Goal: Communication & Community: Answer question/provide support

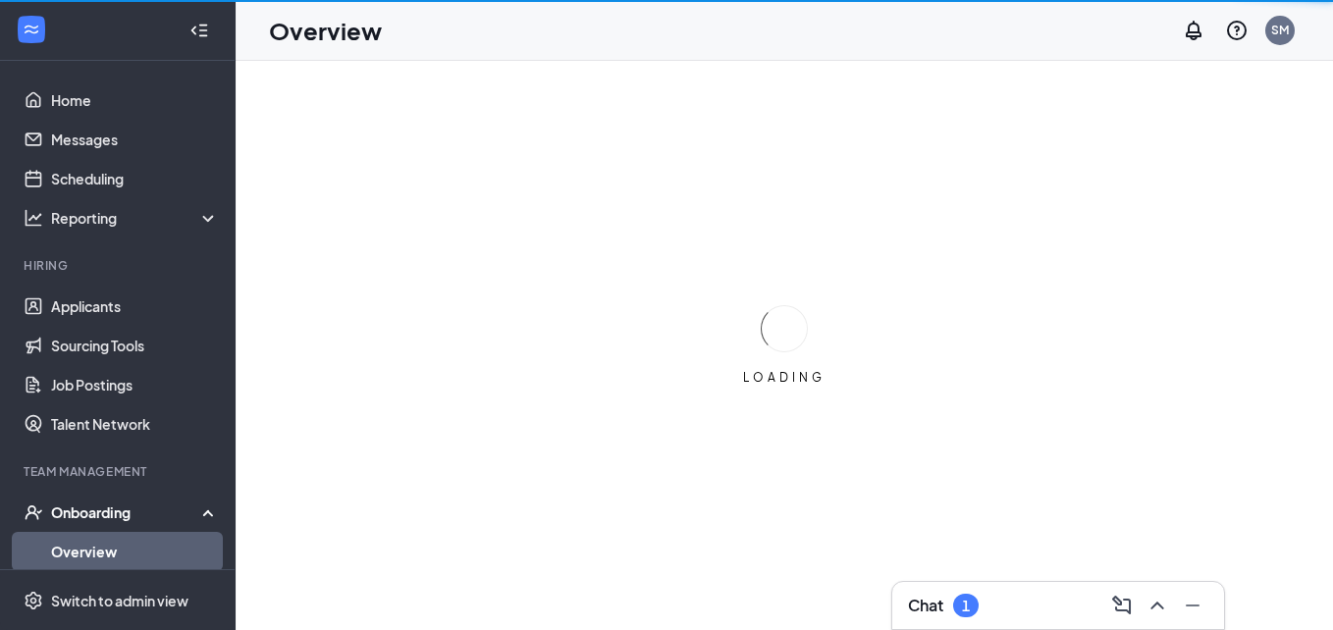
click at [942, 610] on div "Chat 1" at bounding box center [943, 606] width 71 height 24
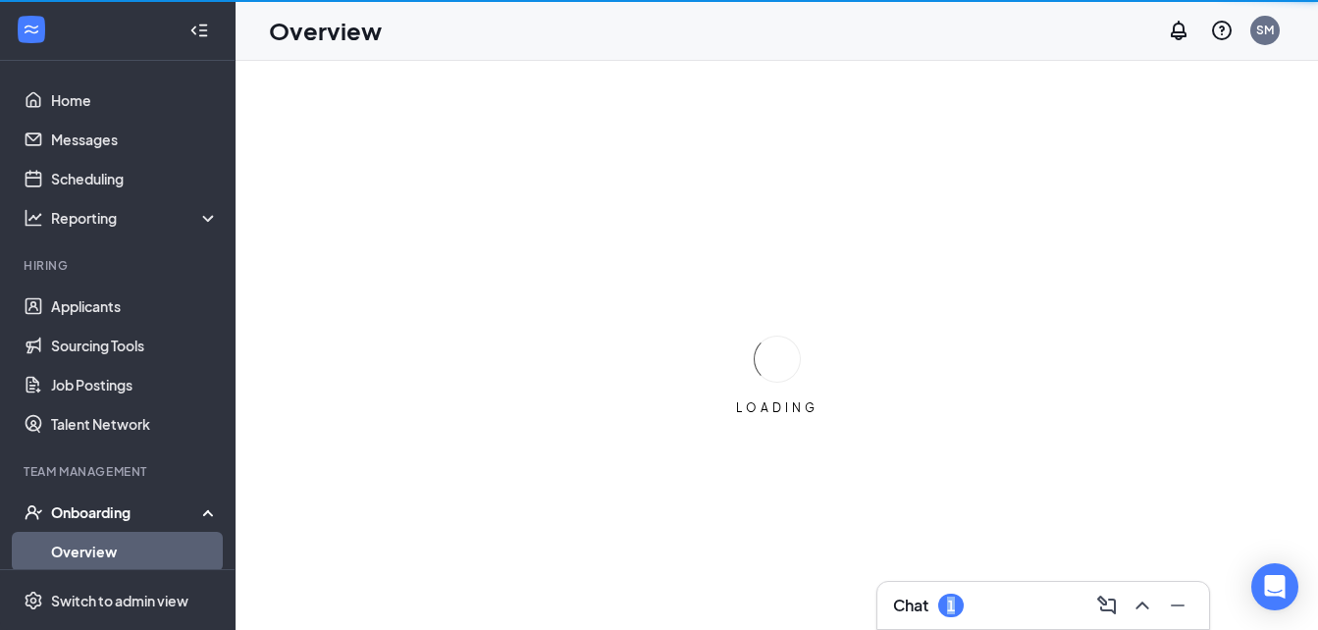
click at [942, 610] on div "1" at bounding box center [951, 606] width 26 height 24
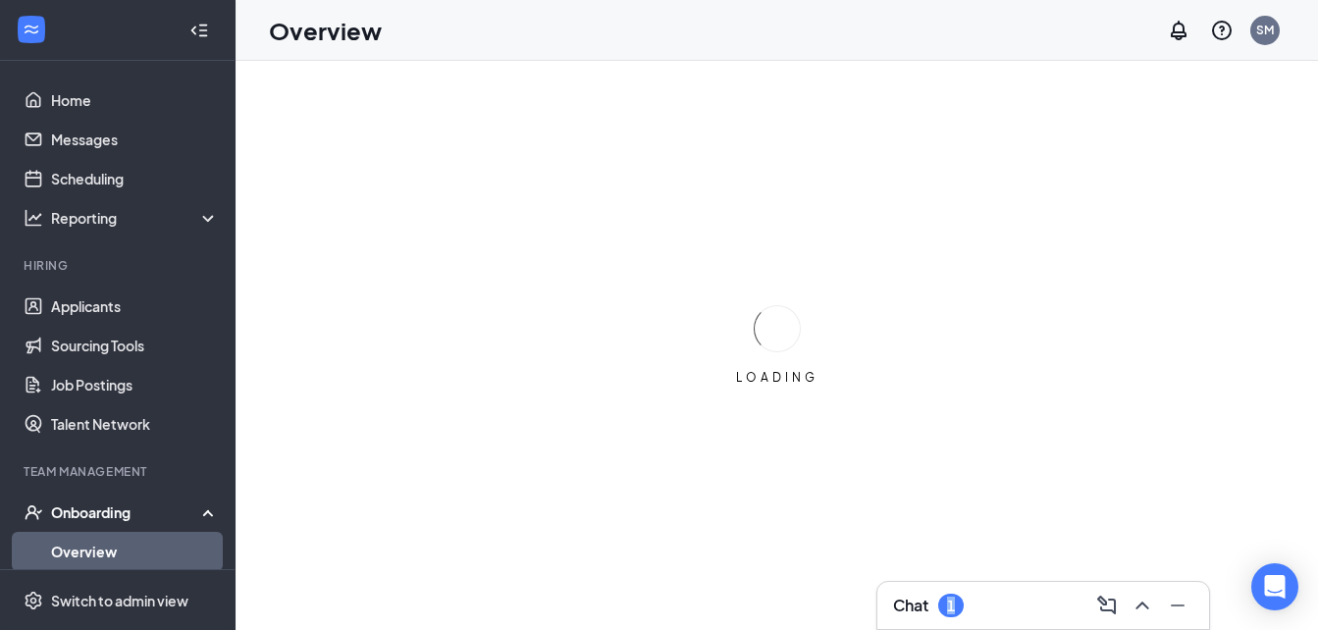
click at [928, 610] on h3 "Chat" at bounding box center [910, 606] width 35 height 22
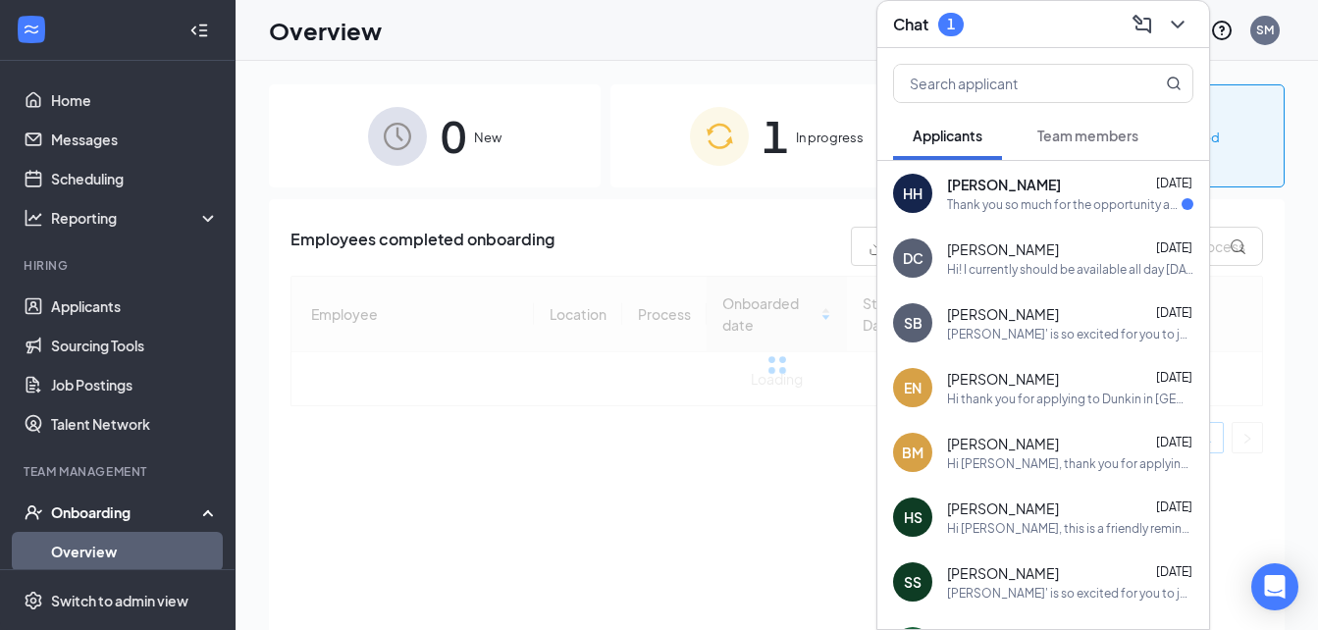
click at [1090, 200] on div "Thank you so much for the opportunity and for considering my application. I wan…" at bounding box center [1064, 204] width 235 height 17
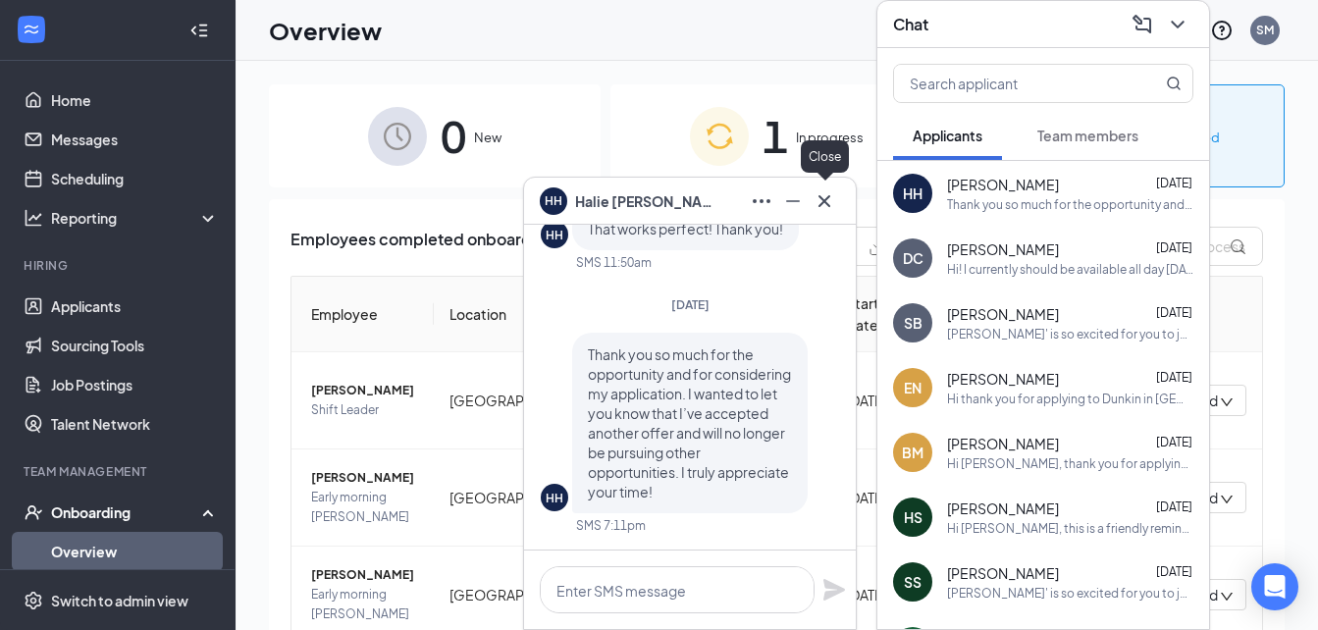
click at [827, 201] on icon "Cross" at bounding box center [825, 201] width 24 height 24
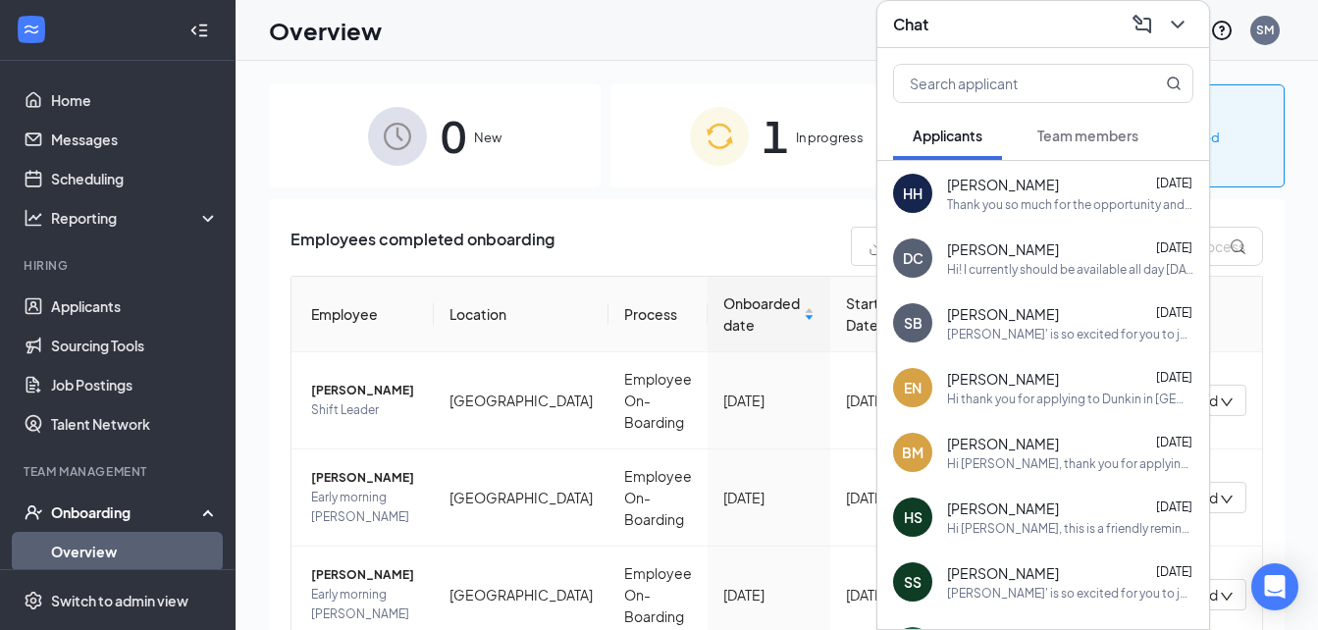
click at [1179, 27] on icon "ChevronDown" at bounding box center [1177, 25] width 13 height 8
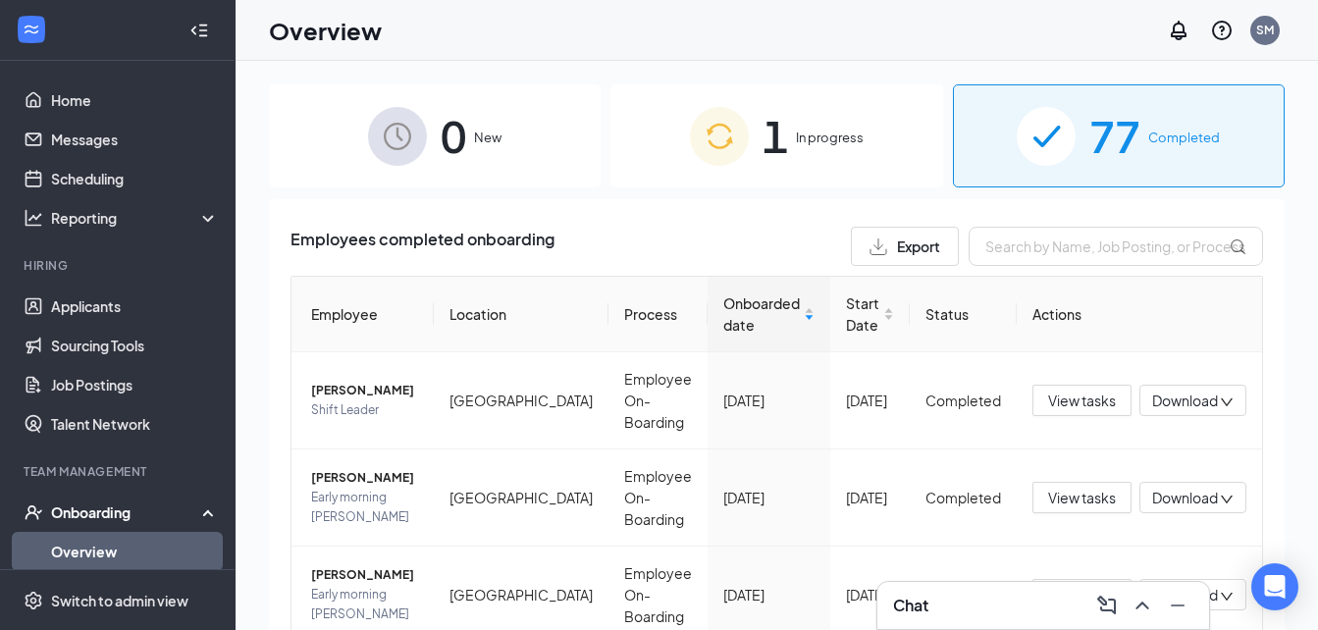
click at [810, 132] on span "In progress" at bounding box center [830, 138] width 68 height 20
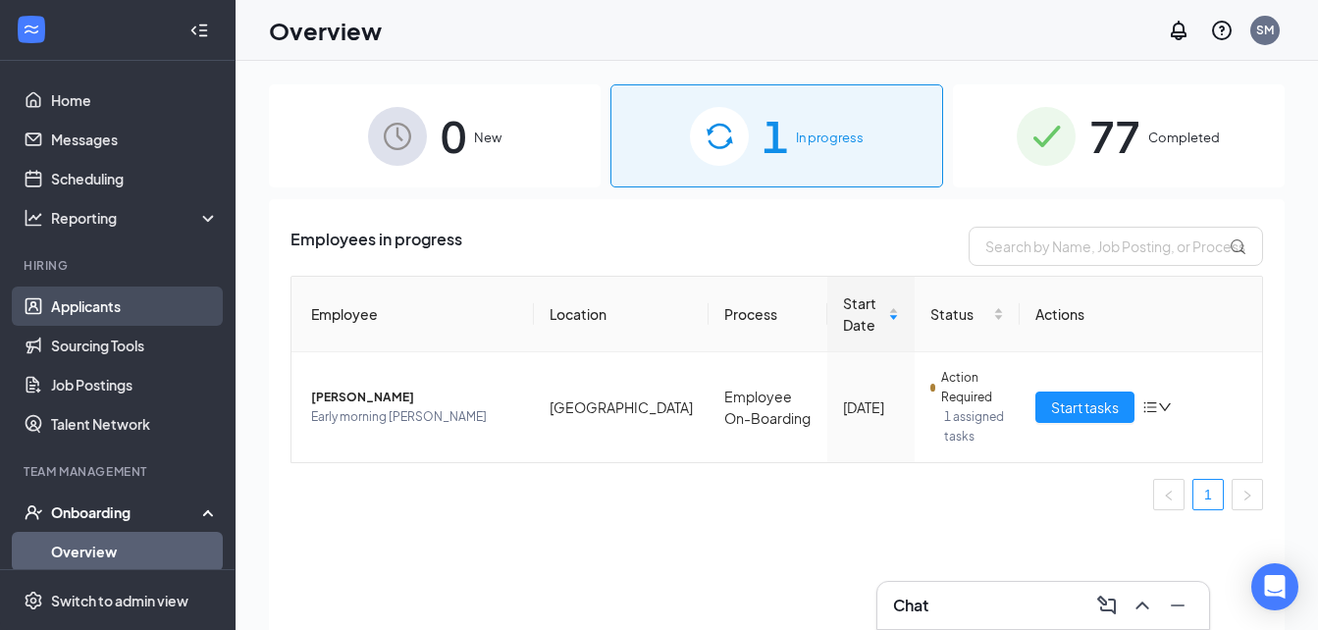
click at [118, 308] on link "Applicants" at bounding box center [135, 306] width 168 height 39
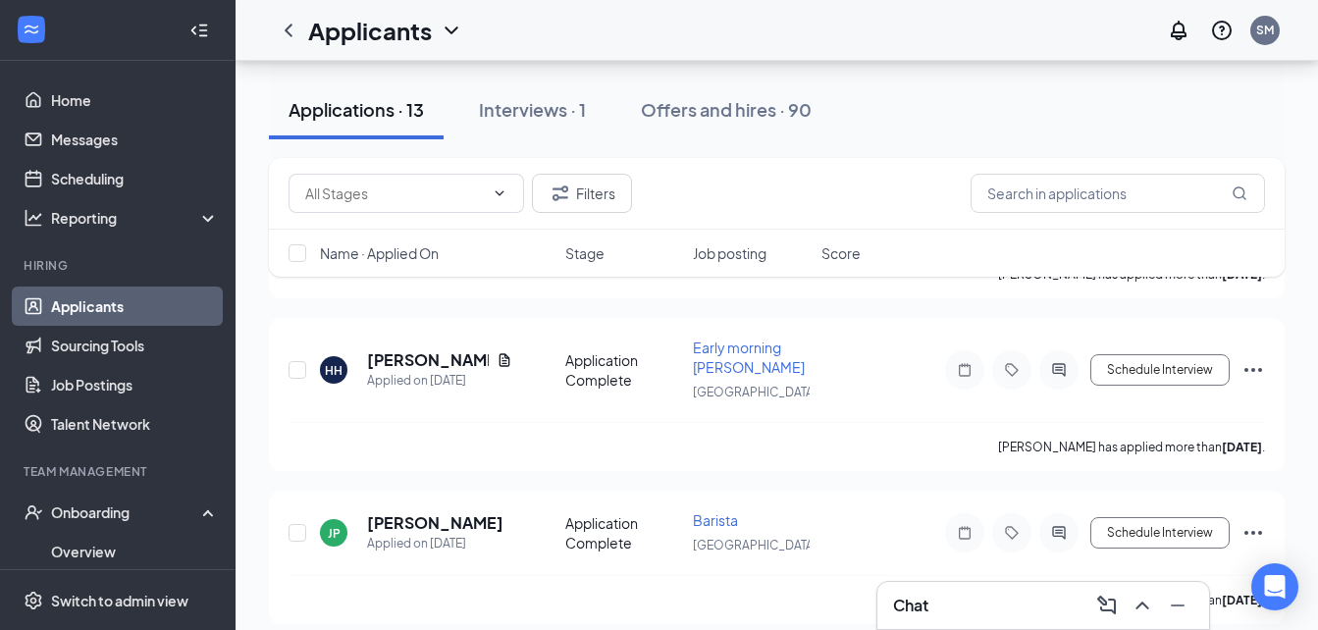
scroll to position [1509, 0]
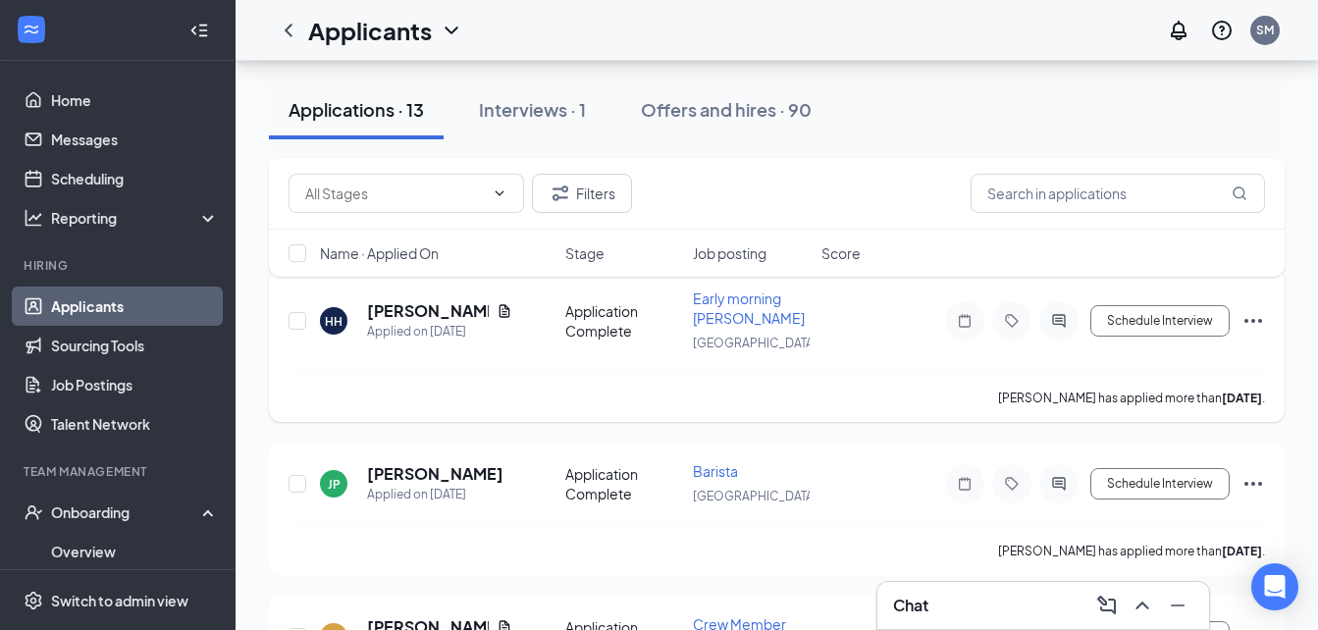
click at [1257, 324] on icon "Ellipses" at bounding box center [1254, 321] width 24 height 24
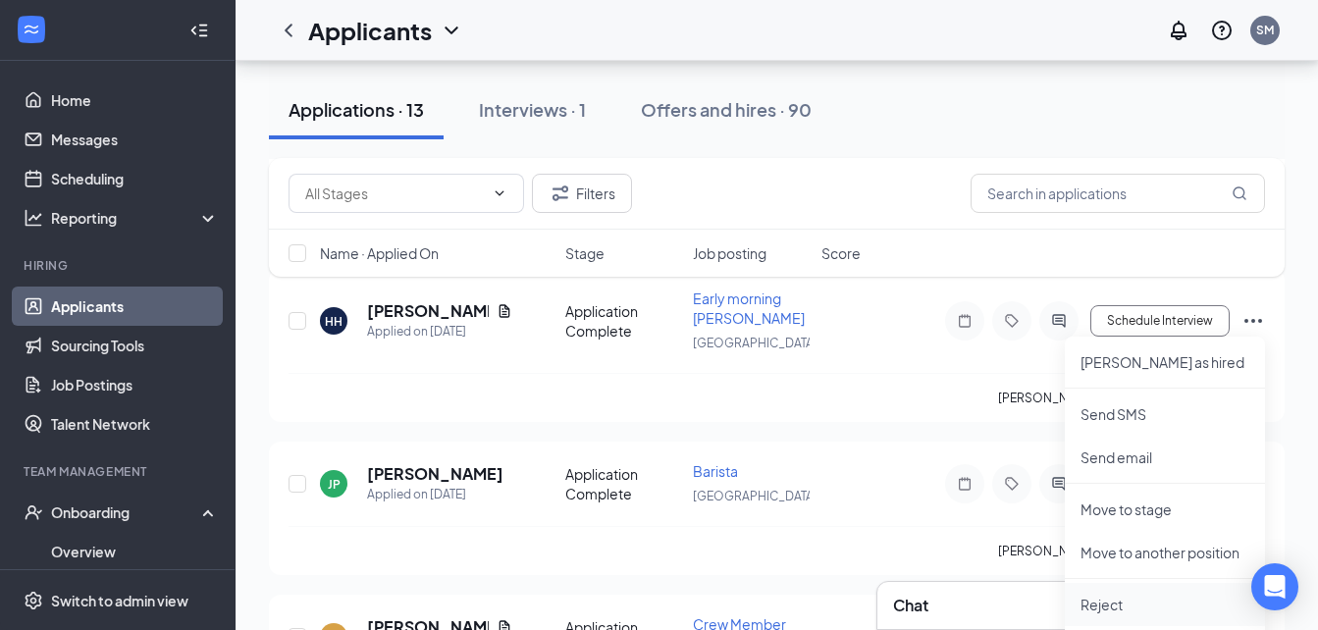
click at [1114, 595] on p "Reject" at bounding box center [1165, 605] width 169 height 20
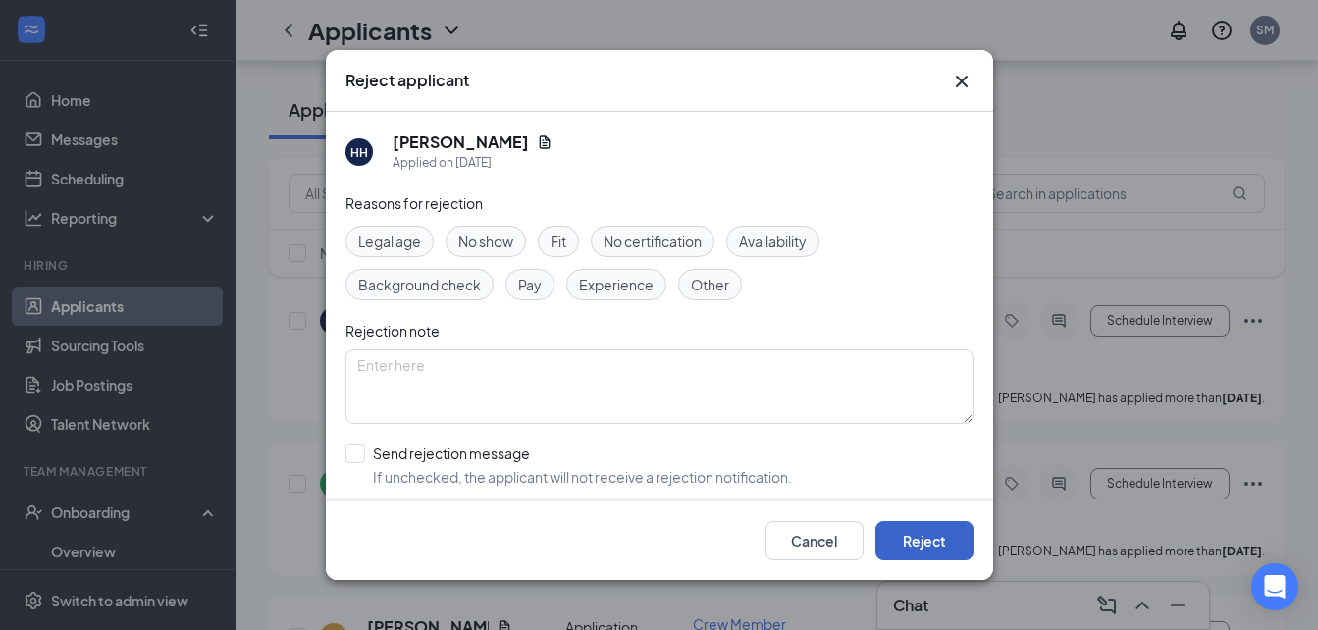
click at [924, 537] on button "Reject" at bounding box center [924, 540] width 98 height 39
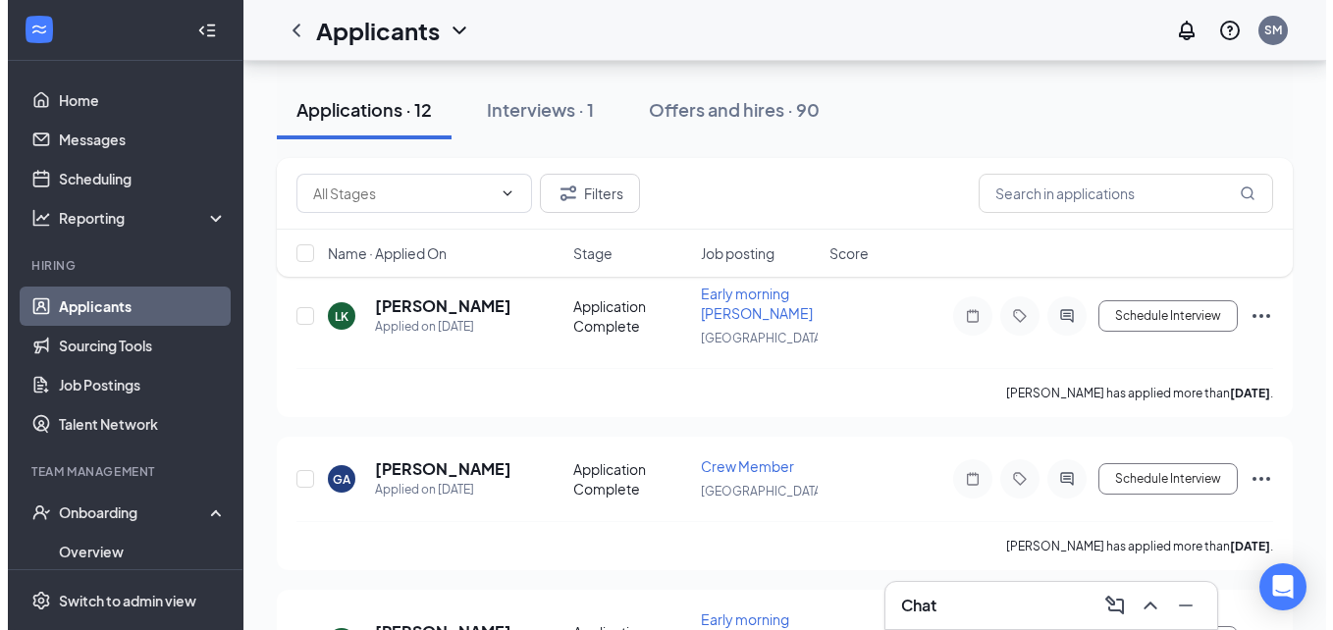
scroll to position [65, 0]
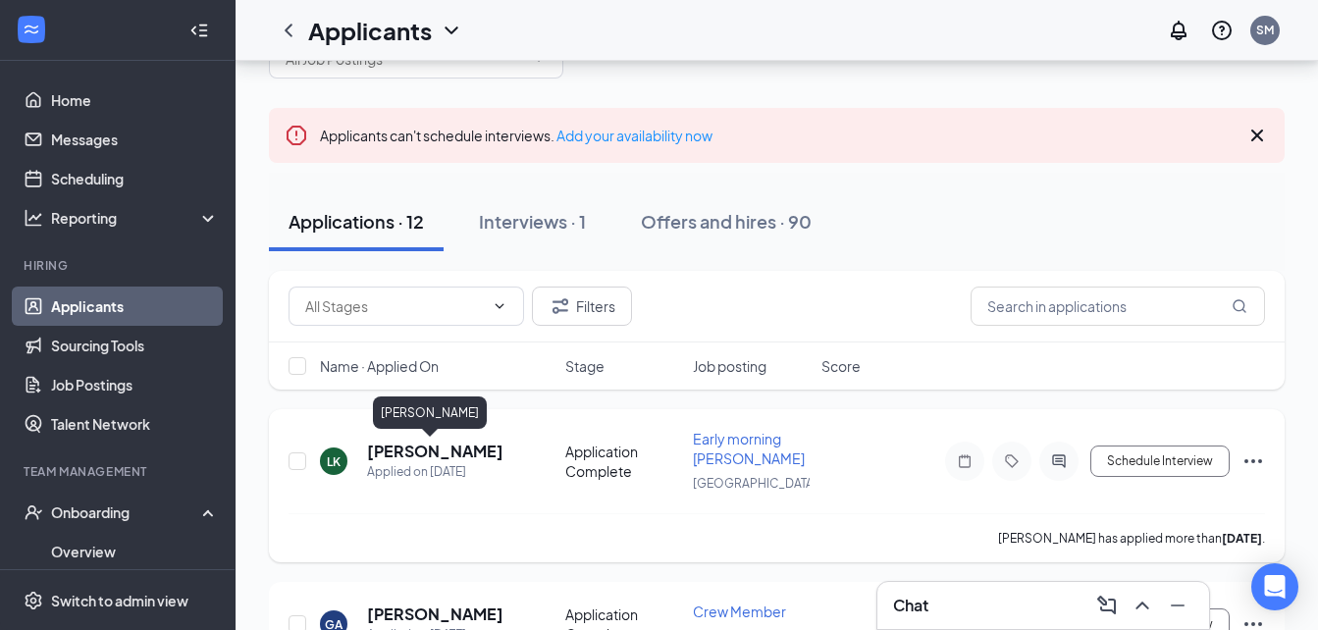
click at [394, 450] on h5 "[PERSON_NAME]" at bounding box center [435, 452] width 136 height 22
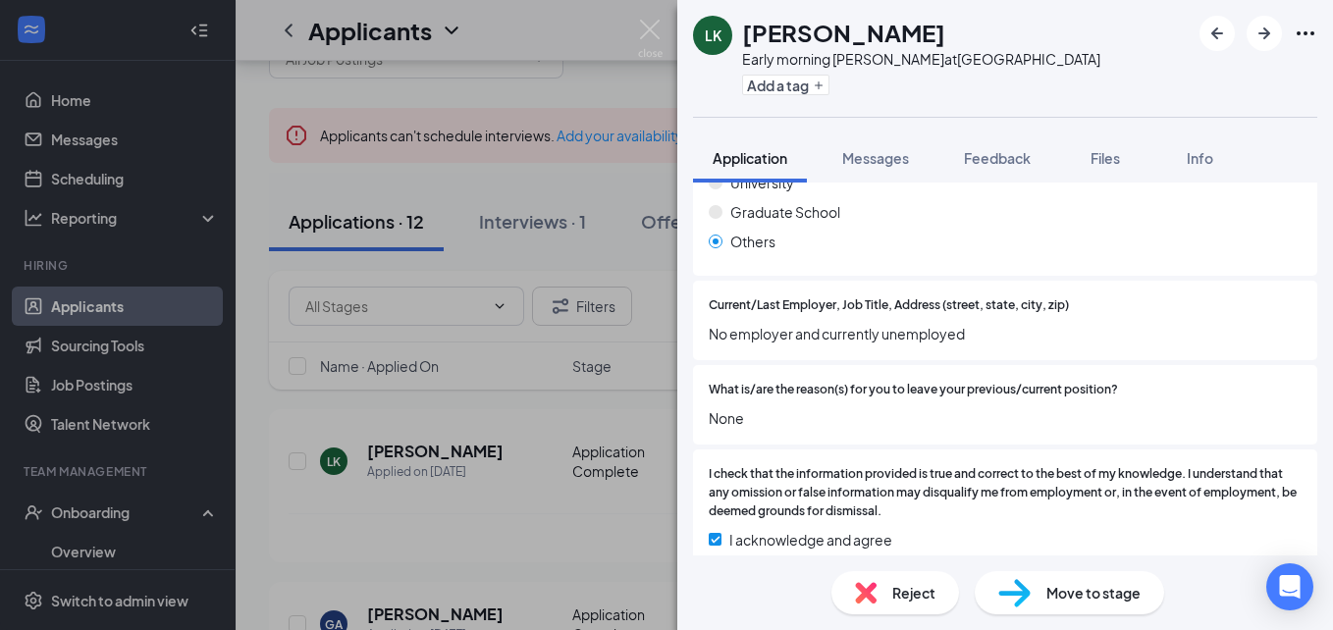
scroll to position [1210, 0]
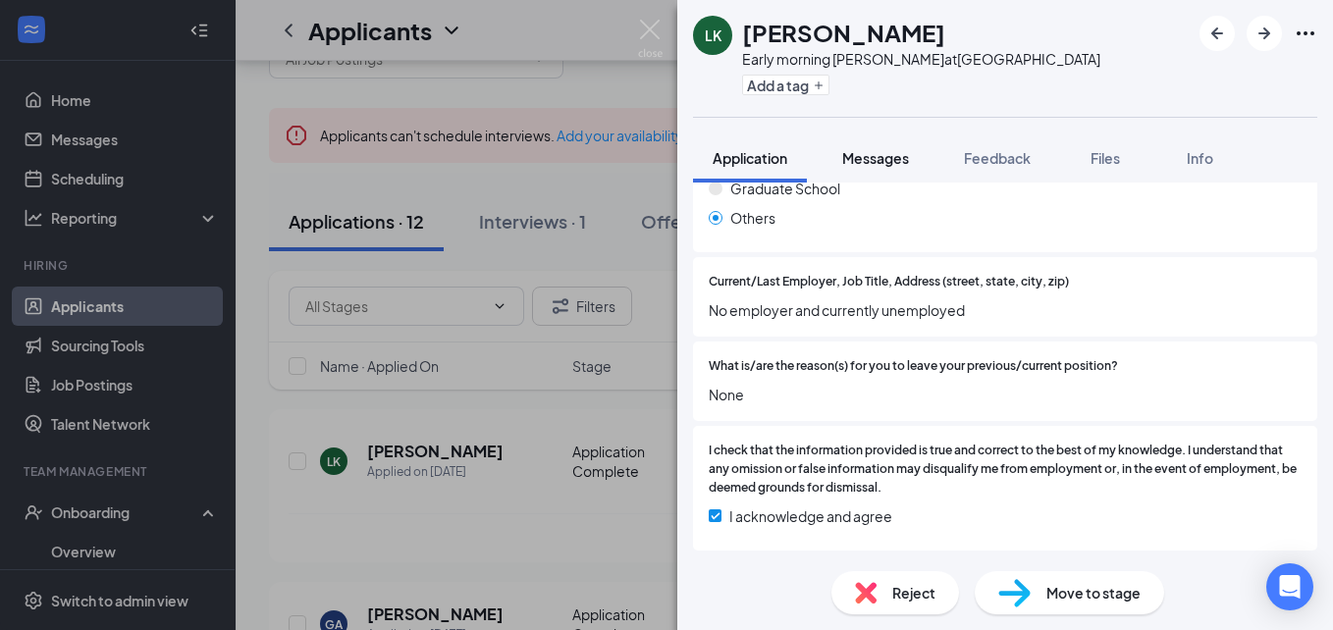
click at [880, 160] on span "Messages" at bounding box center [875, 158] width 67 height 18
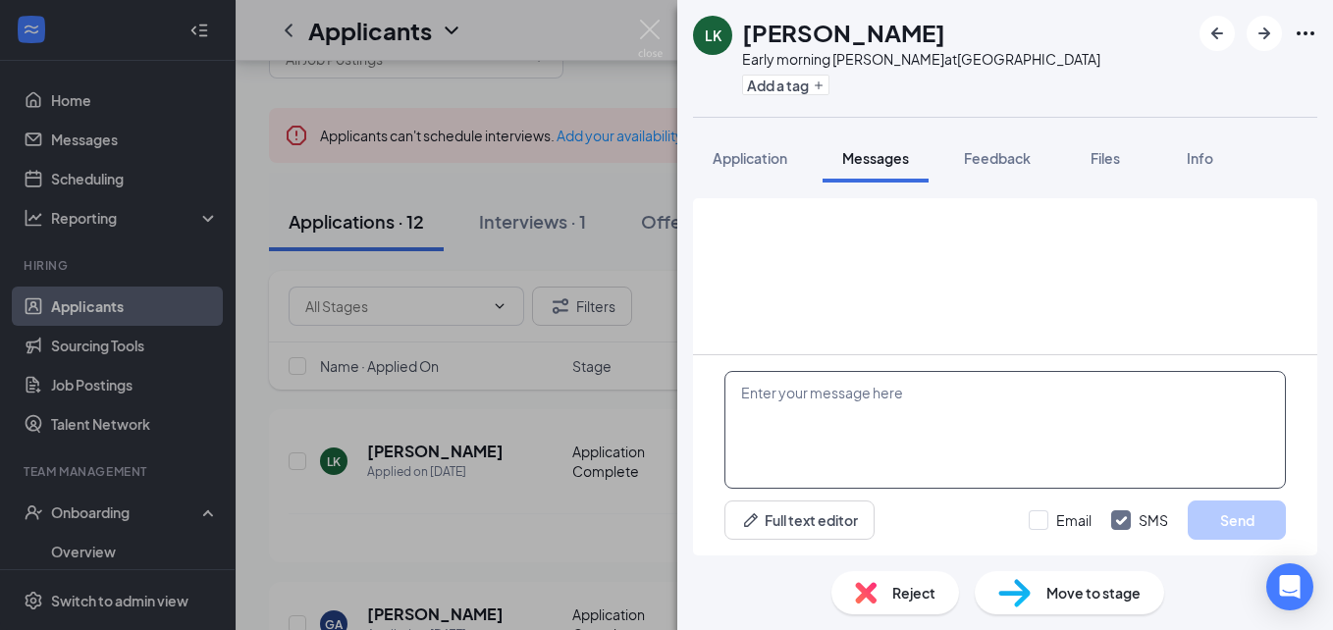
click at [845, 413] on textarea at bounding box center [1004, 430] width 561 height 118
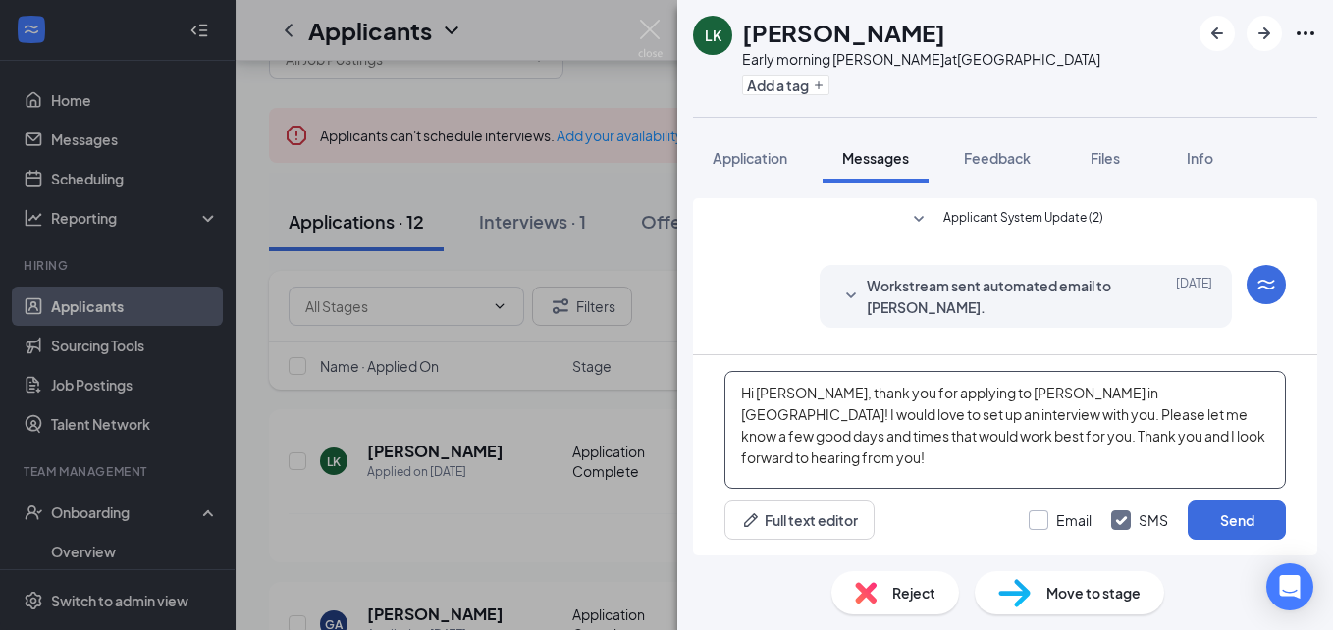
type textarea "Hi [PERSON_NAME], thank you for applying to [PERSON_NAME] in [GEOGRAPHIC_DATA]!…"
click at [1053, 522] on input "Email" at bounding box center [1060, 520] width 63 height 20
checkbox input "true"
click at [1237, 513] on button "Send" at bounding box center [1237, 520] width 98 height 39
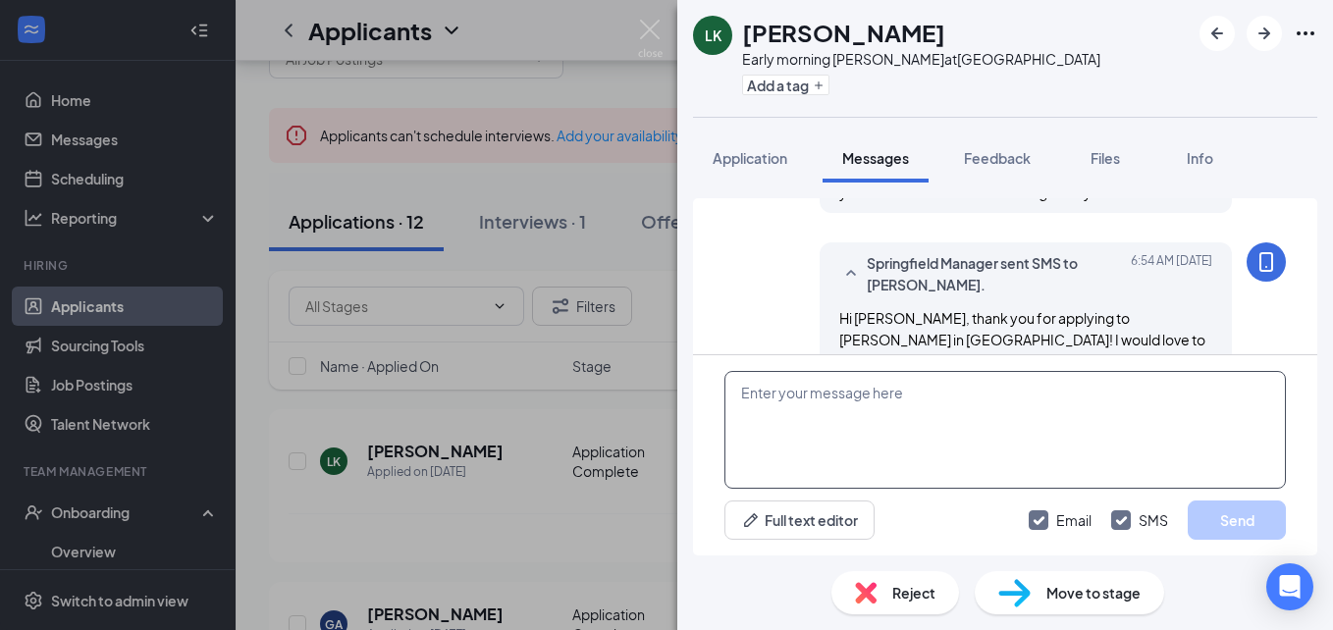
scroll to position [708, 0]
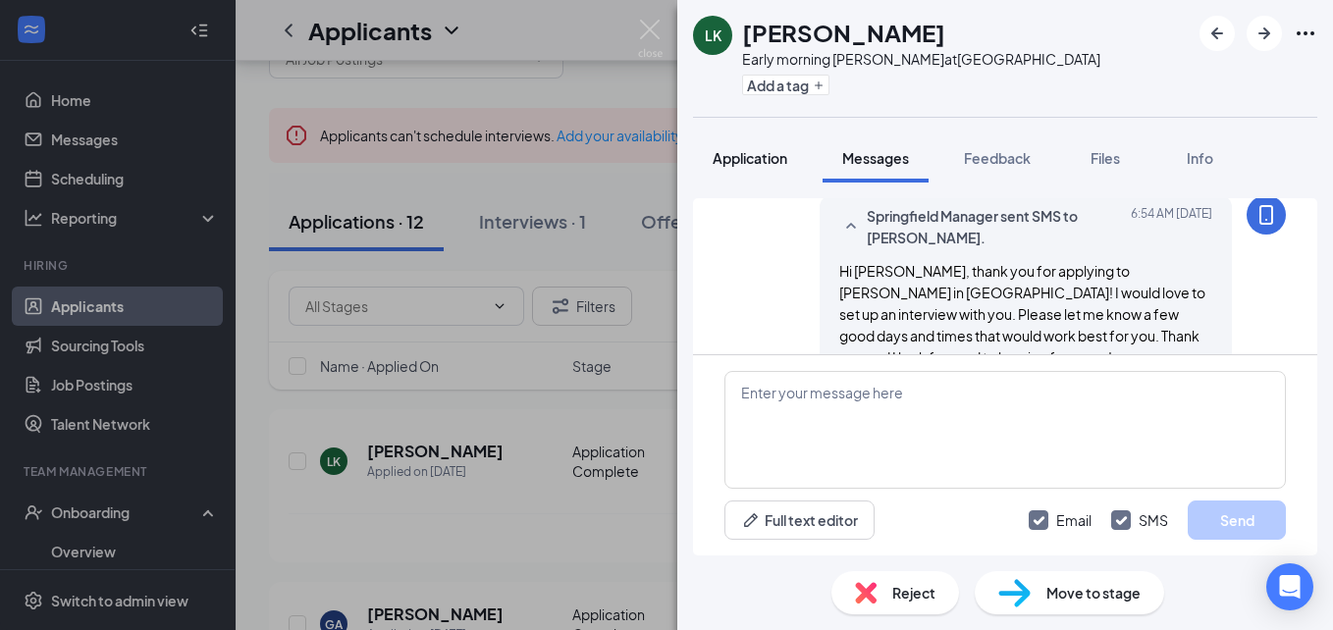
click at [776, 163] on span "Application" at bounding box center [750, 158] width 75 height 18
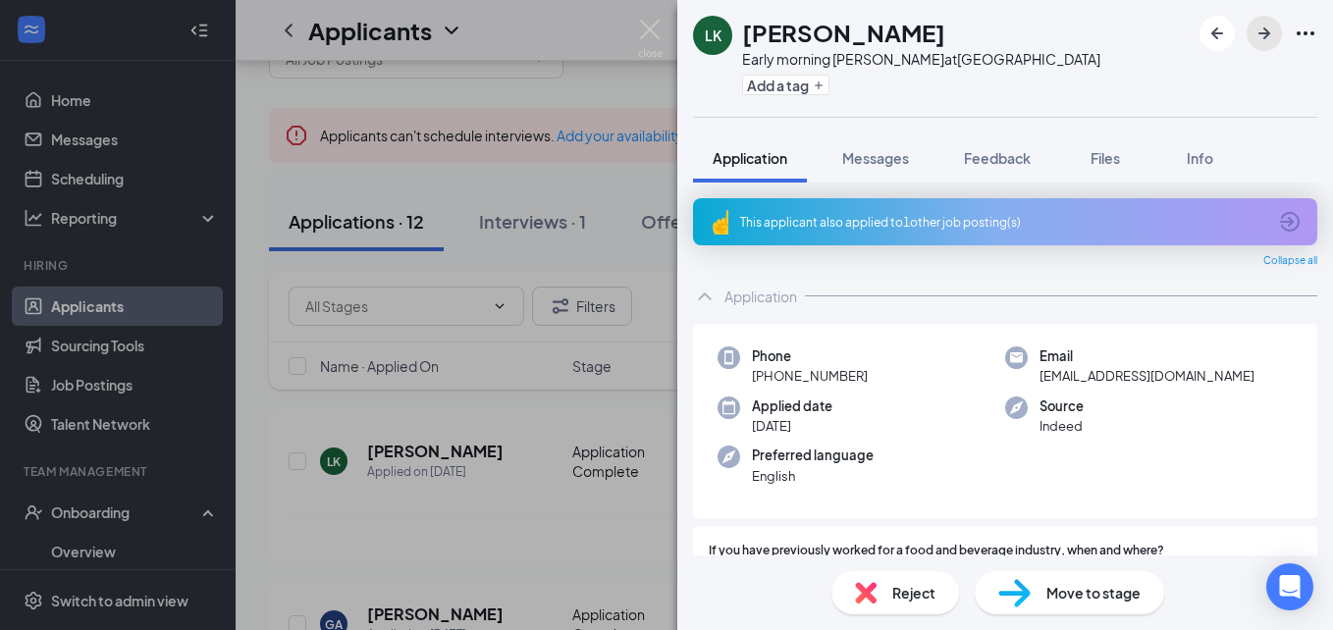
click at [1262, 33] on icon "ArrowRight" at bounding box center [1264, 33] width 12 height 12
